Goal: Complete application form

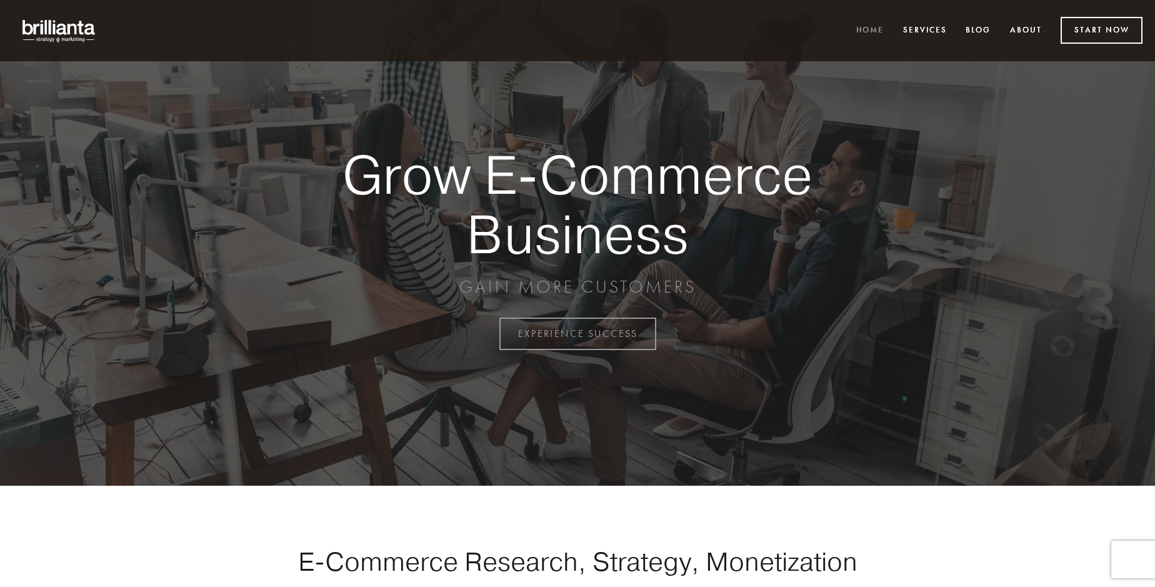
scroll to position [3276, 0]
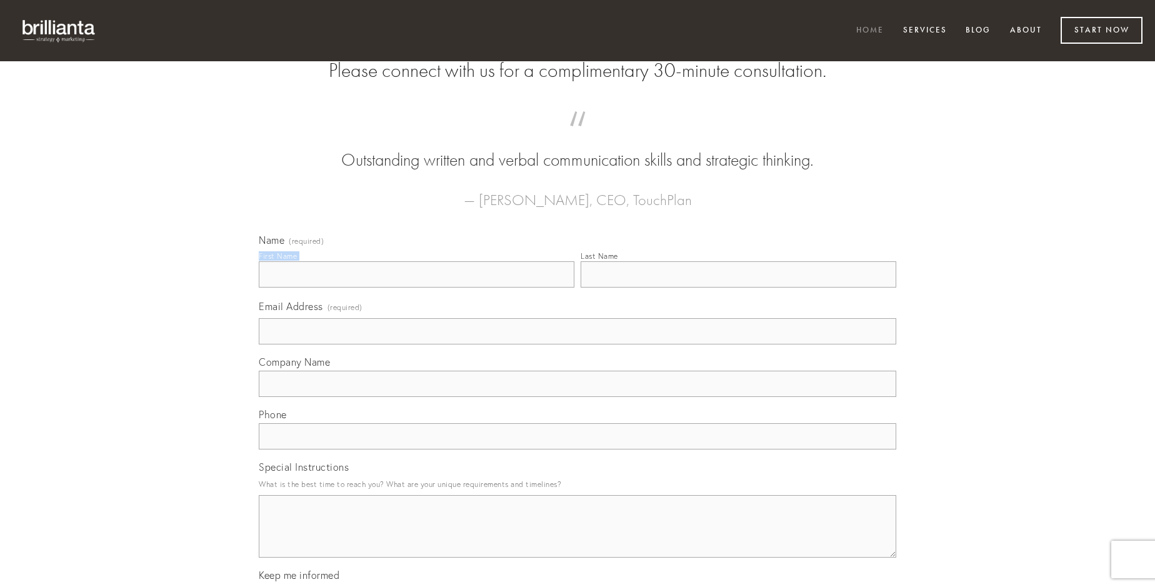
type input "[PERSON_NAME]"
click at [738, 287] on input "Last Name" at bounding box center [739, 274] width 316 height 26
type input "[PERSON_NAME]"
click at [577, 344] on input "Email Address (required)" at bounding box center [577, 331] width 637 height 26
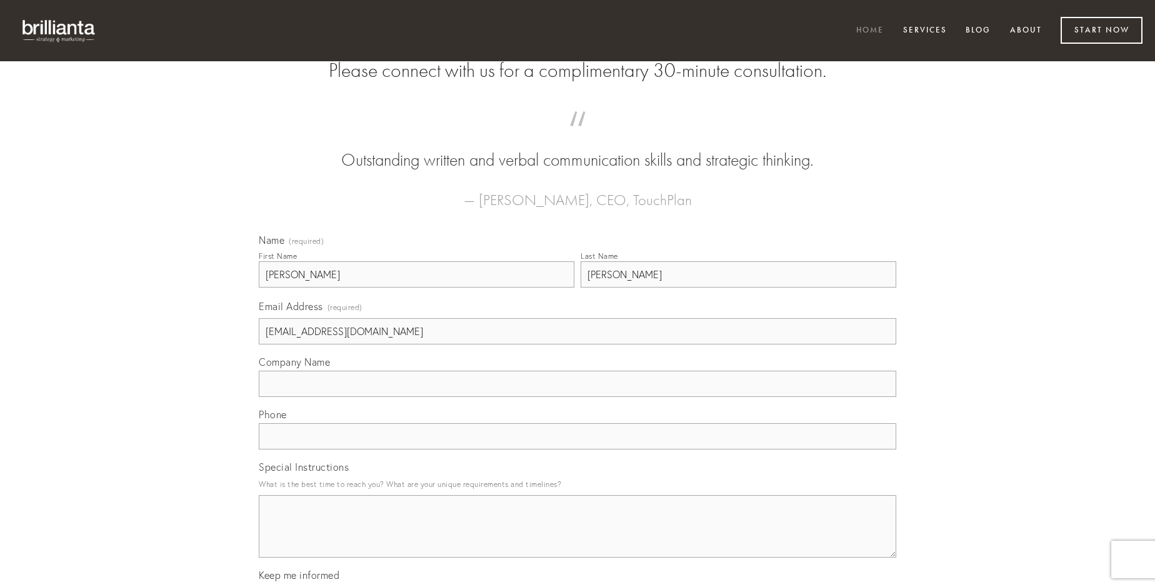
type input "[EMAIL_ADDRESS][DOMAIN_NAME]"
click at [577, 397] on input "Company Name" at bounding box center [577, 384] width 637 height 26
type input "custodia"
click at [577, 449] on input "text" at bounding box center [577, 436] width 637 height 26
click at [577, 537] on textarea "Special Instructions" at bounding box center [577, 526] width 637 height 62
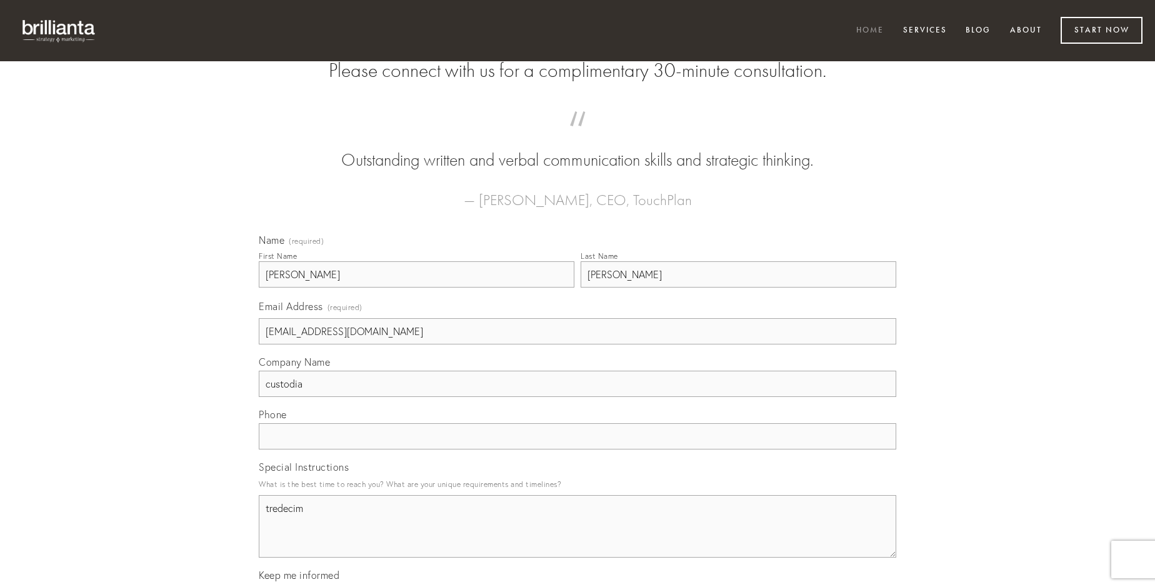
type textarea "tredecim"
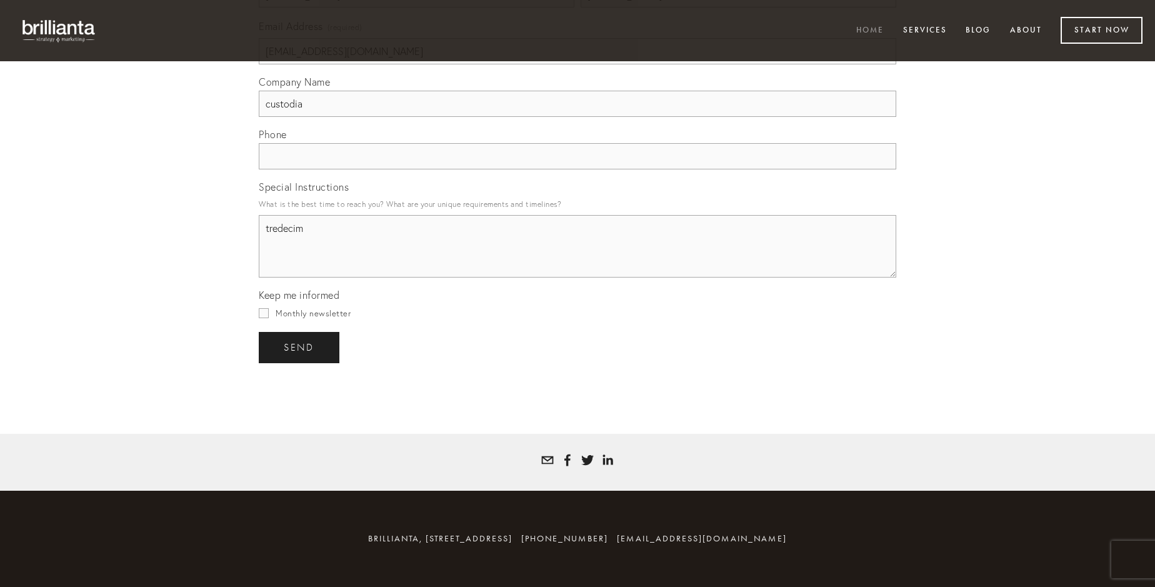
click at [300, 347] on span "send" at bounding box center [299, 347] width 31 height 11
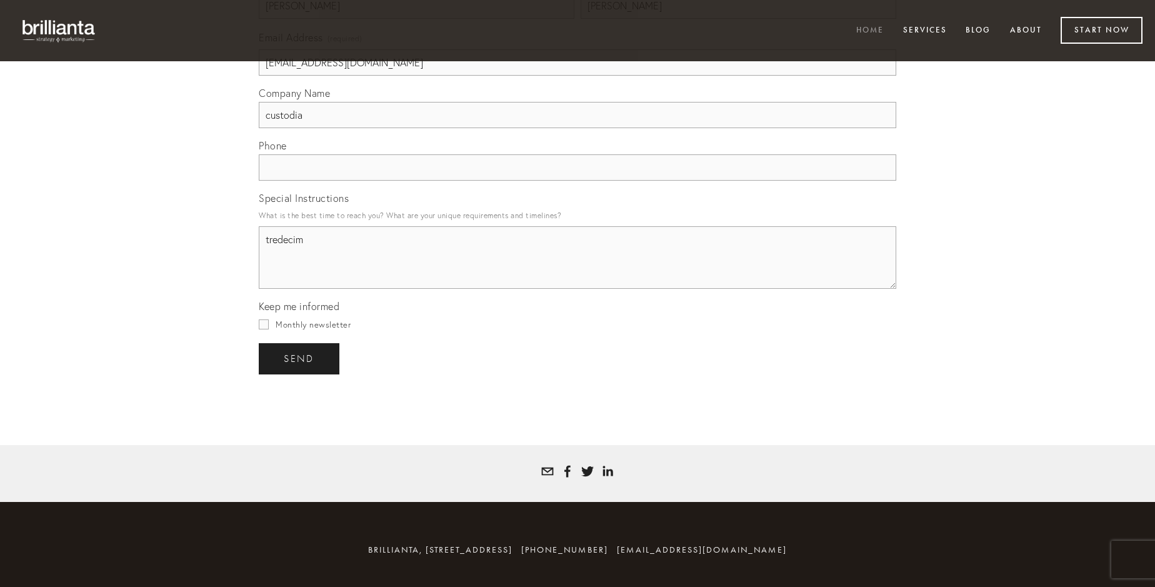
scroll to position [3239, 0]
